Goal: Navigation & Orientation: Find specific page/section

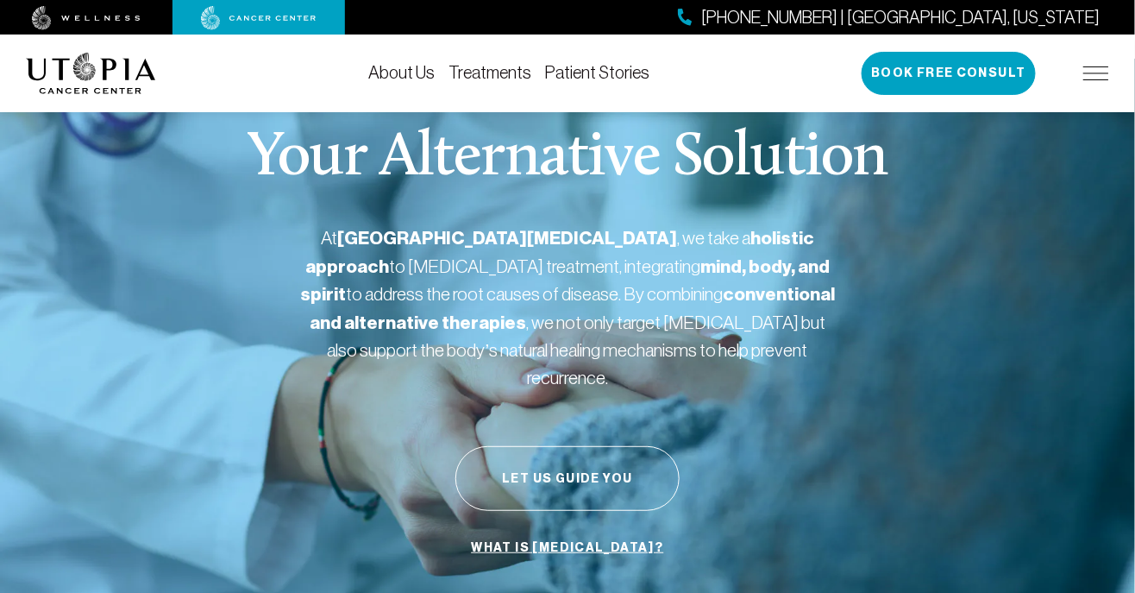
scroll to position [18, 0]
click at [111, 12] on img at bounding box center [86, 18] width 109 height 24
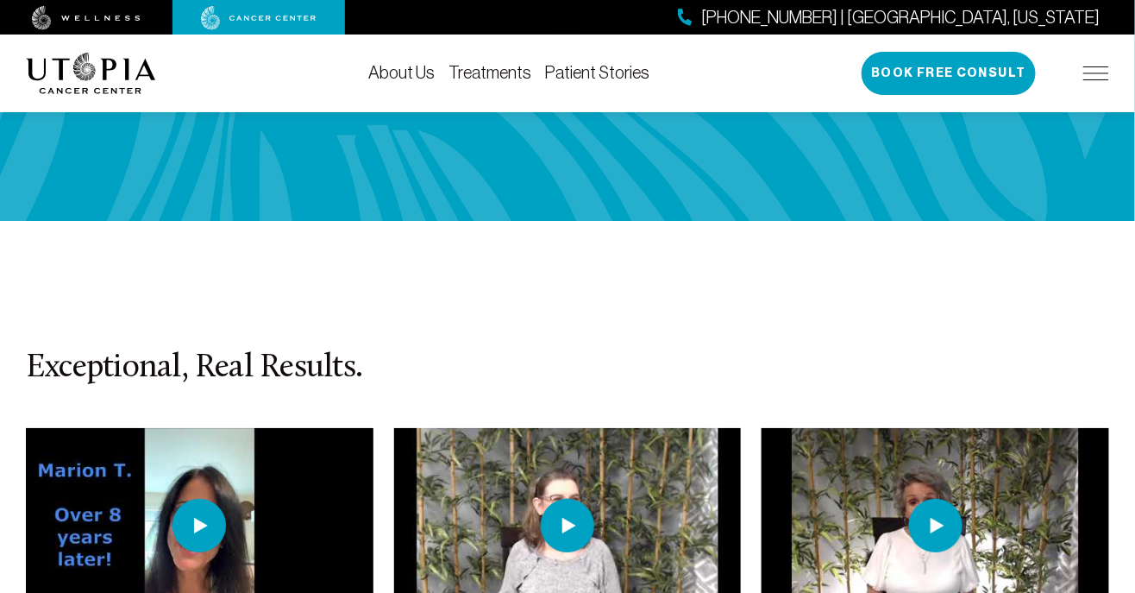
scroll to position [3708, 0]
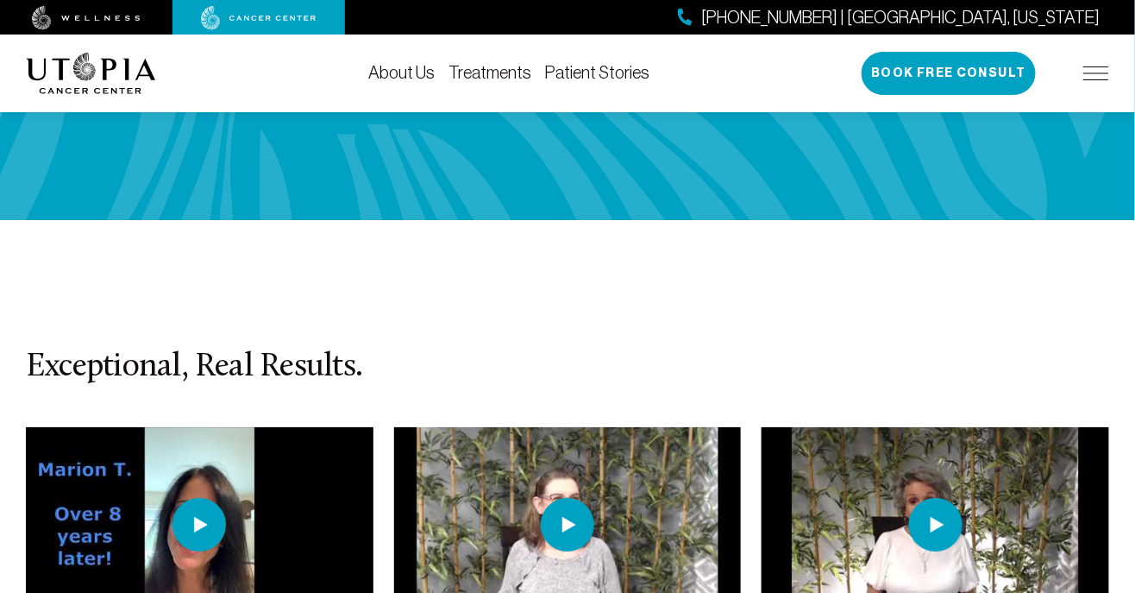
click at [207, 498] on img at bounding box center [199, 524] width 53 height 53
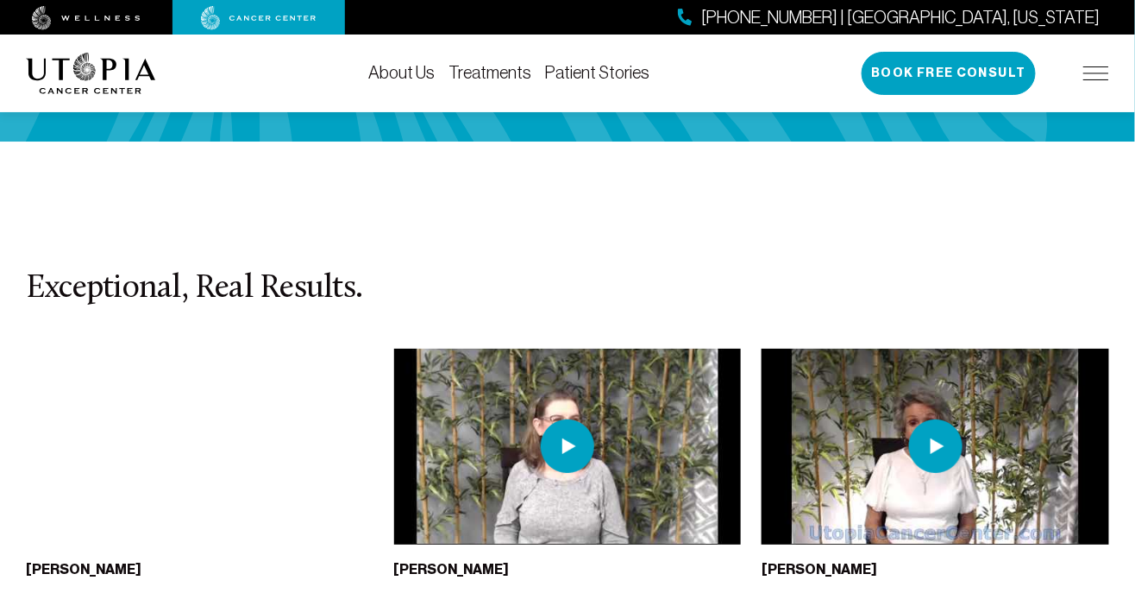
scroll to position [3788, 0]
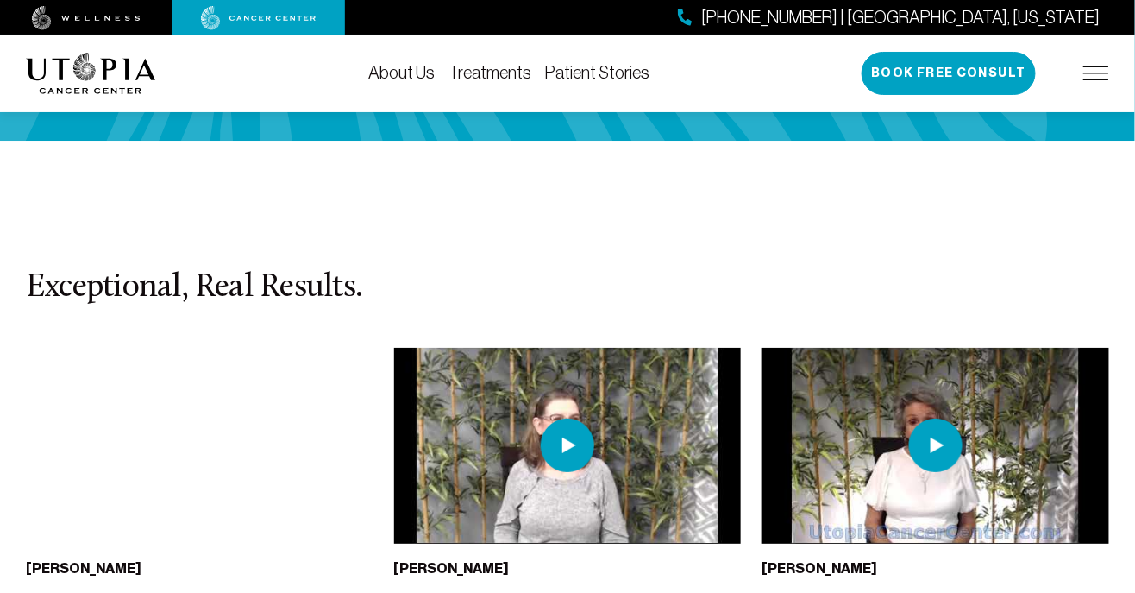
click at [392, 71] on link "About Us" at bounding box center [401, 72] width 66 height 19
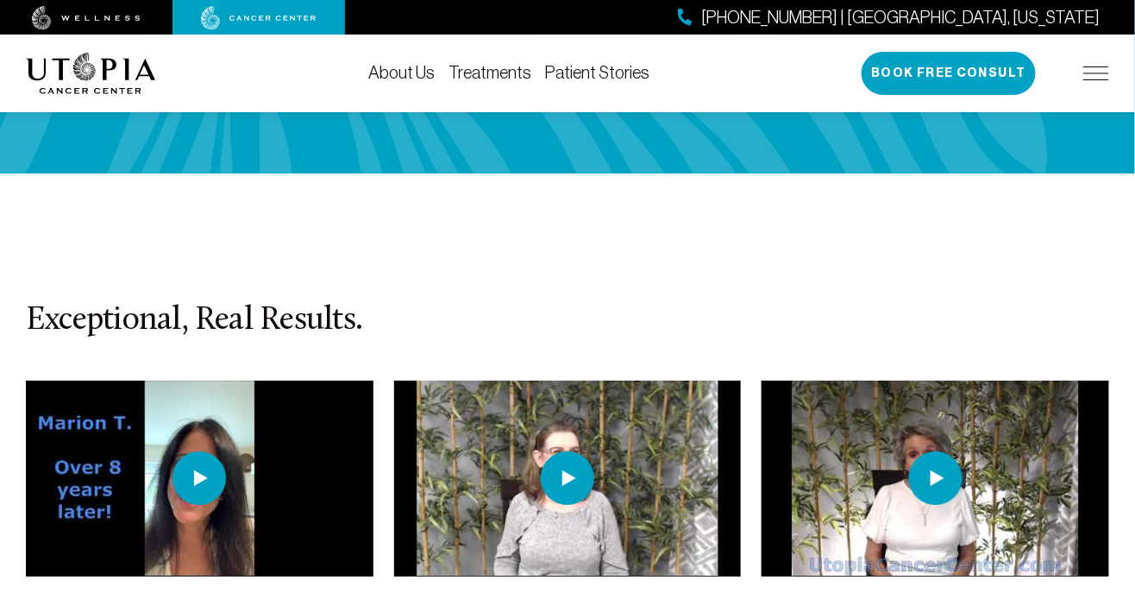
scroll to position [3788, 0]
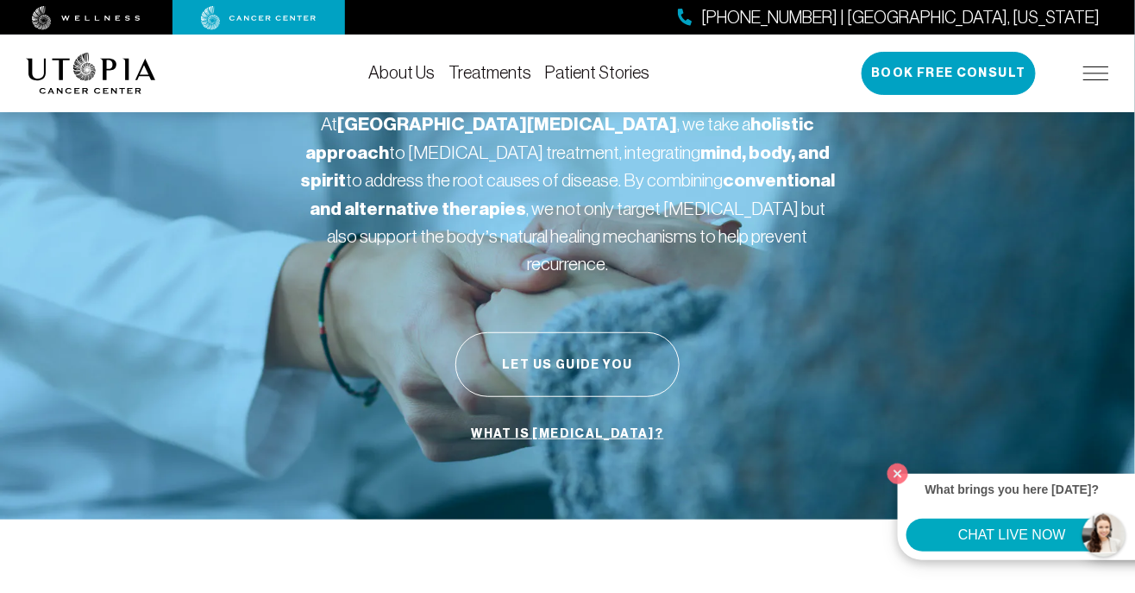
scroll to position [143, 0]
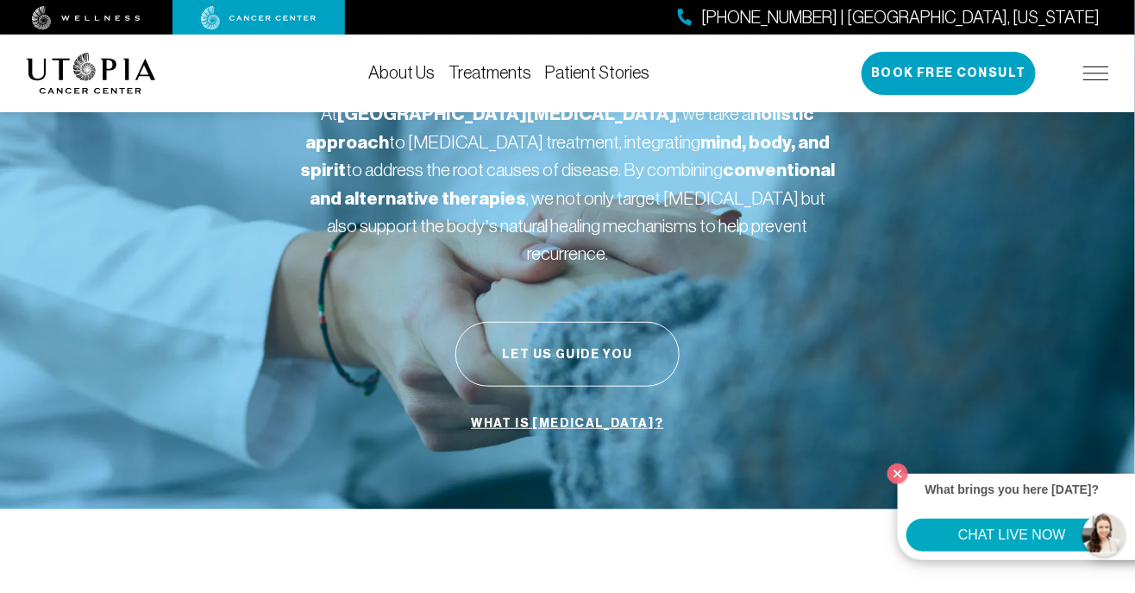
click at [575, 323] on button "Let Us Guide You" at bounding box center [568, 354] width 224 height 65
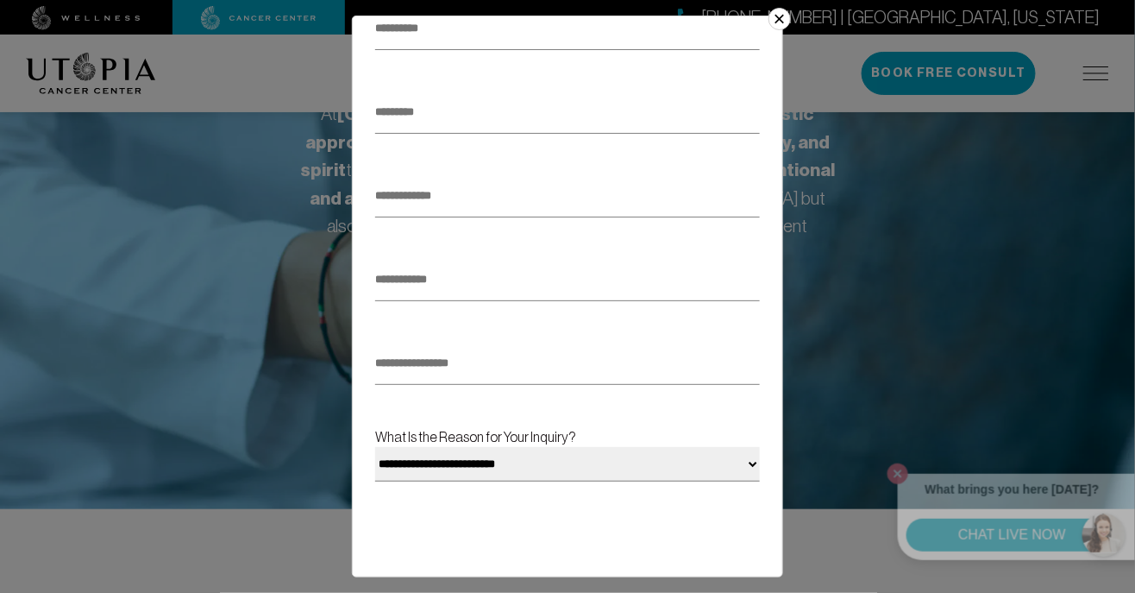
scroll to position [236, 0]
